Goal: Register for event/course

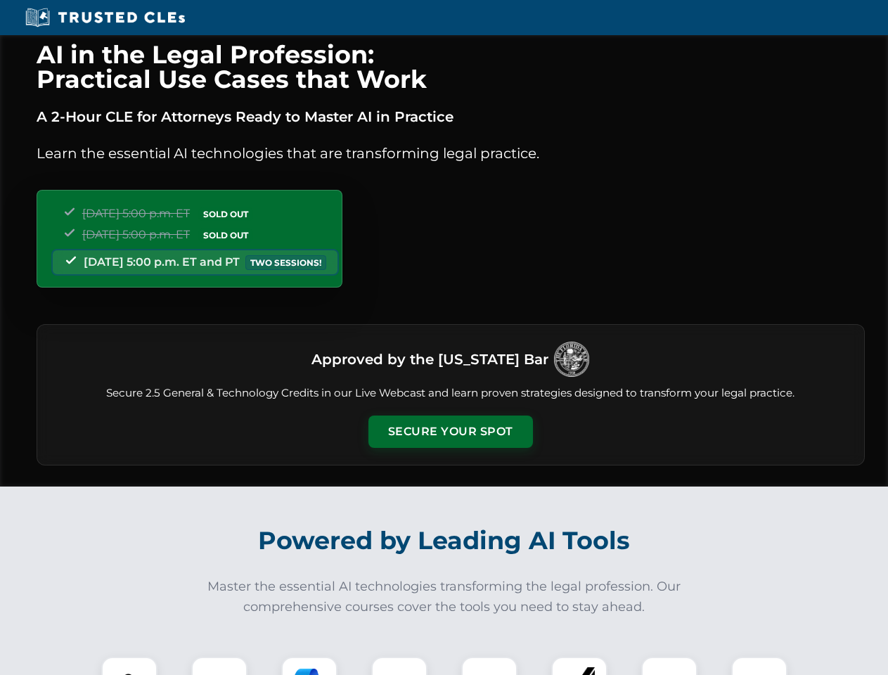
click at [450, 431] on button "Secure Your Spot" at bounding box center [450, 431] width 164 height 32
click at [129, 665] on img at bounding box center [129, 684] width 41 height 41
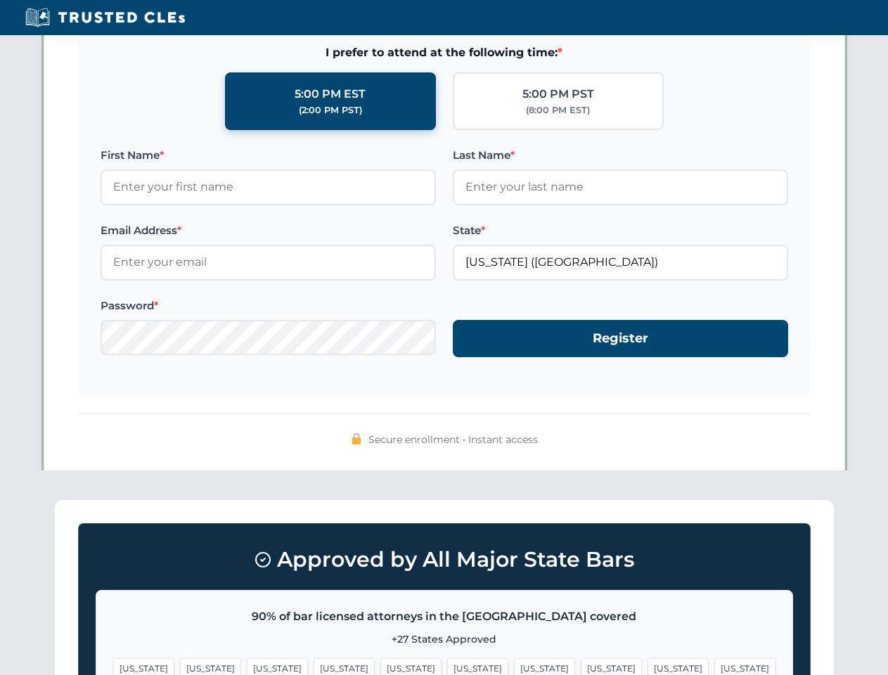
click at [514, 665] on span "[US_STATE]" at bounding box center [544, 668] width 61 height 20
click at [647, 665] on span "[US_STATE]" at bounding box center [677, 668] width 61 height 20
